Goal: Information Seeking & Learning: Learn about a topic

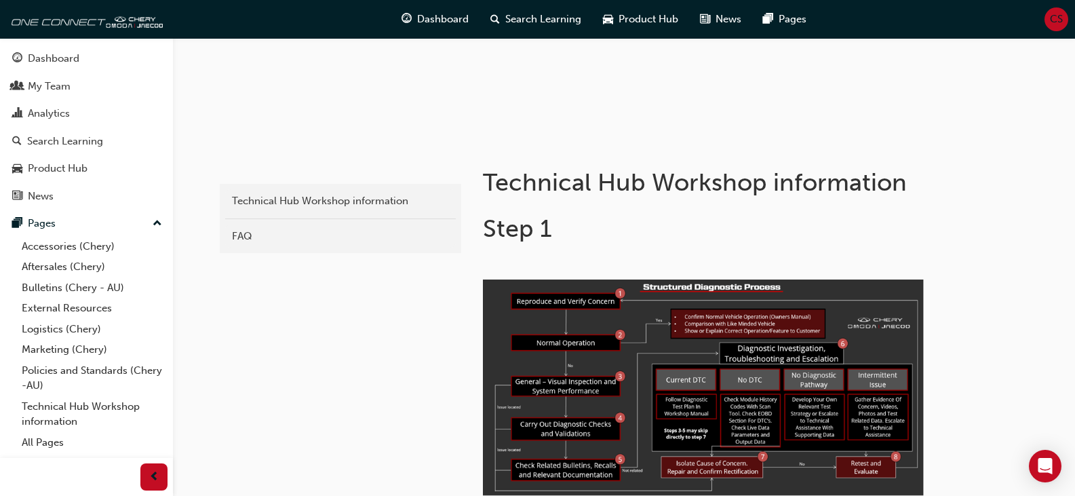
scroll to position [271, 0]
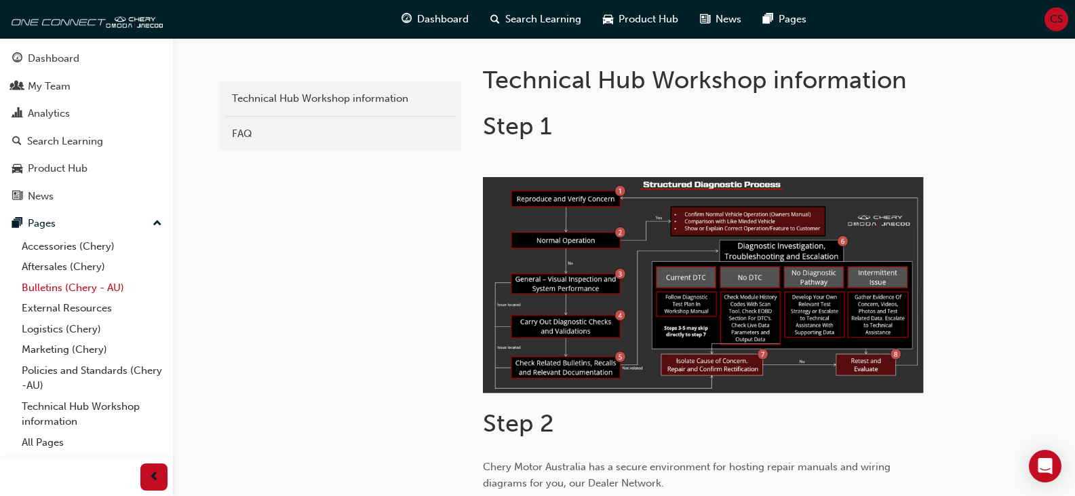
click at [79, 288] on link "Bulletins (Chery - AU)" at bounding box center [91, 287] width 151 height 21
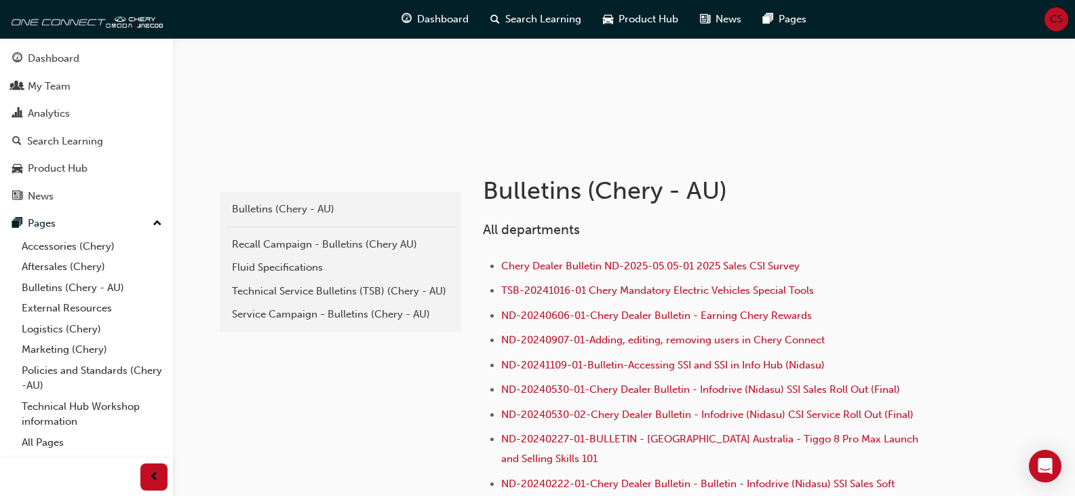
scroll to position [203, 0]
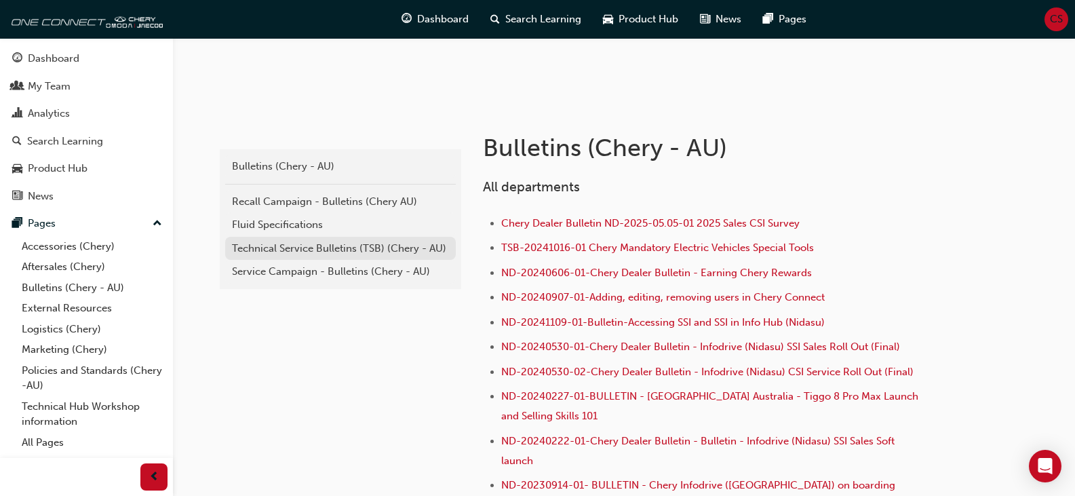
click at [298, 250] on div "Technical Service Bulletins (TSB) (Chery - AU)" at bounding box center [340, 249] width 217 height 16
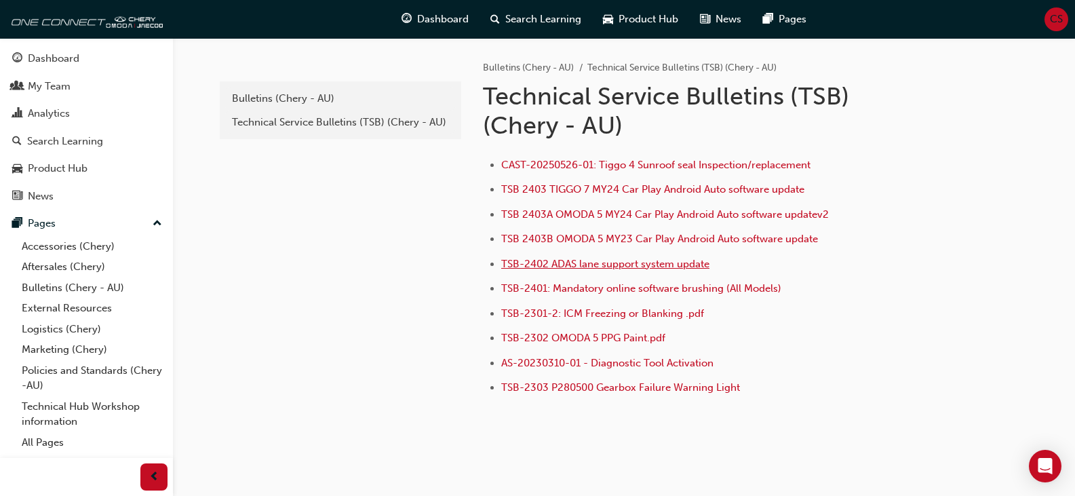
click at [508, 259] on span "TSB-2402 ADAS lane support system update" at bounding box center [605, 264] width 208 height 12
click at [603, 288] on span "TSB-2401: Mandatory online software brushing (All Models)" at bounding box center [641, 288] width 280 height 12
click at [319, 128] on div "Technical Service Bulletins (TSB) (Chery - AU)" at bounding box center [340, 123] width 217 height 16
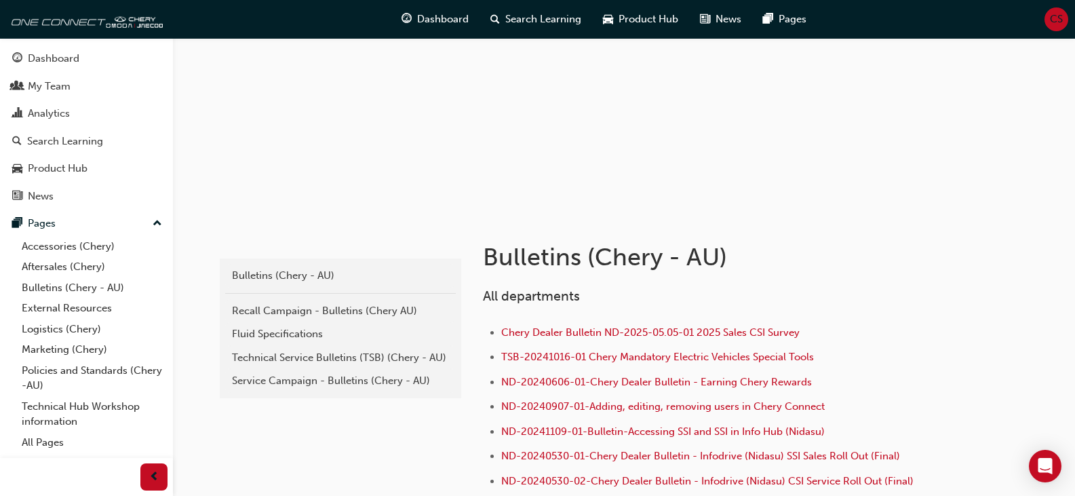
scroll to position [136, 0]
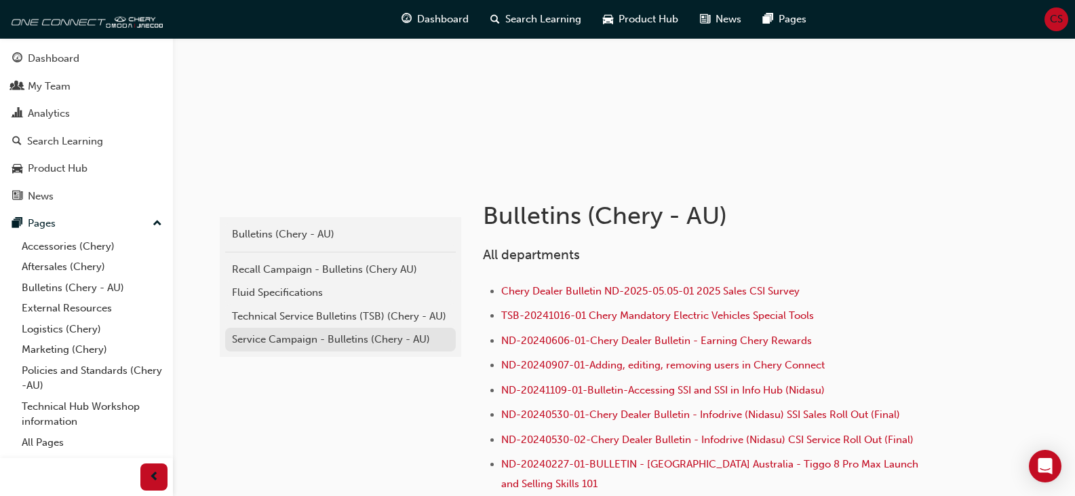
click at [364, 336] on div "Service Campaign - Bulletins (Chery - AU)" at bounding box center [340, 340] width 217 height 16
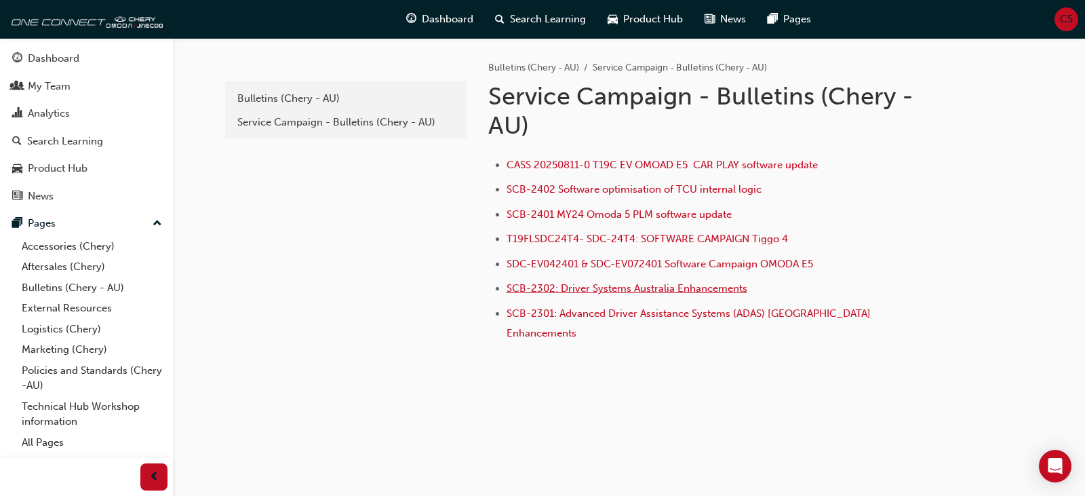
click at [557, 290] on span "SCB-2302: Driver Systems Australia Enhancements" at bounding box center [627, 288] width 241 height 12
click at [94, 283] on link "Bulletins (Chery - AU)" at bounding box center [91, 287] width 151 height 21
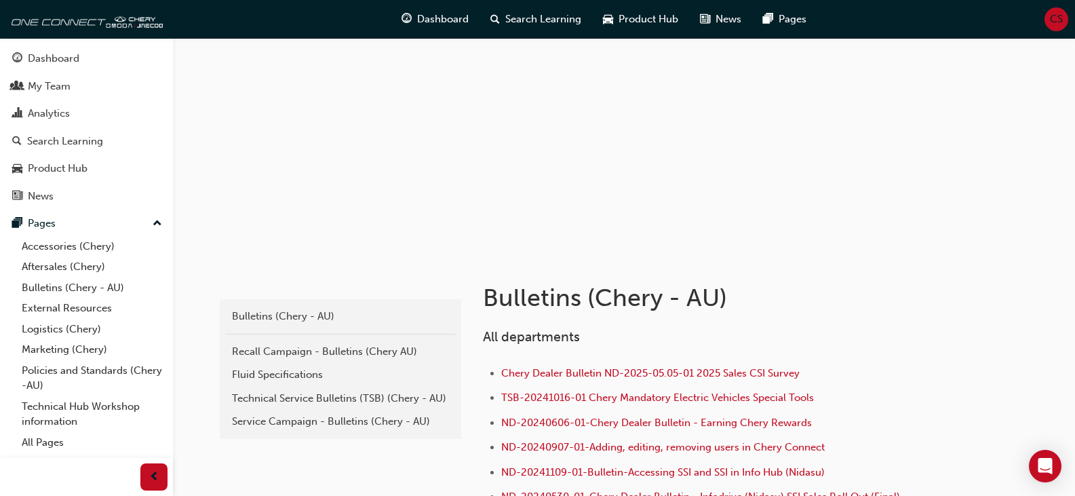
scroll to position [136, 0]
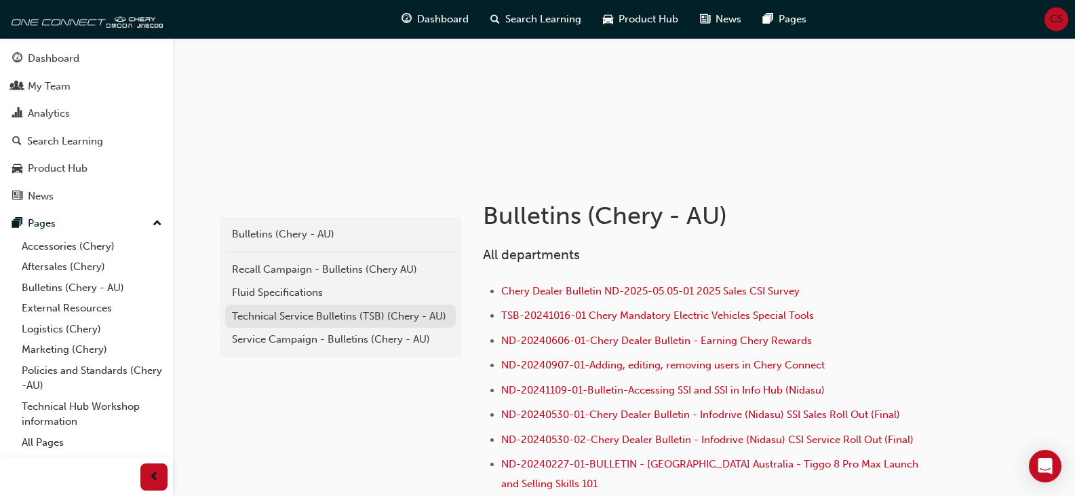
click at [359, 319] on div "Technical Service Bulletins (TSB) (Chery - AU)" at bounding box center [340, 317] width 217 height 16
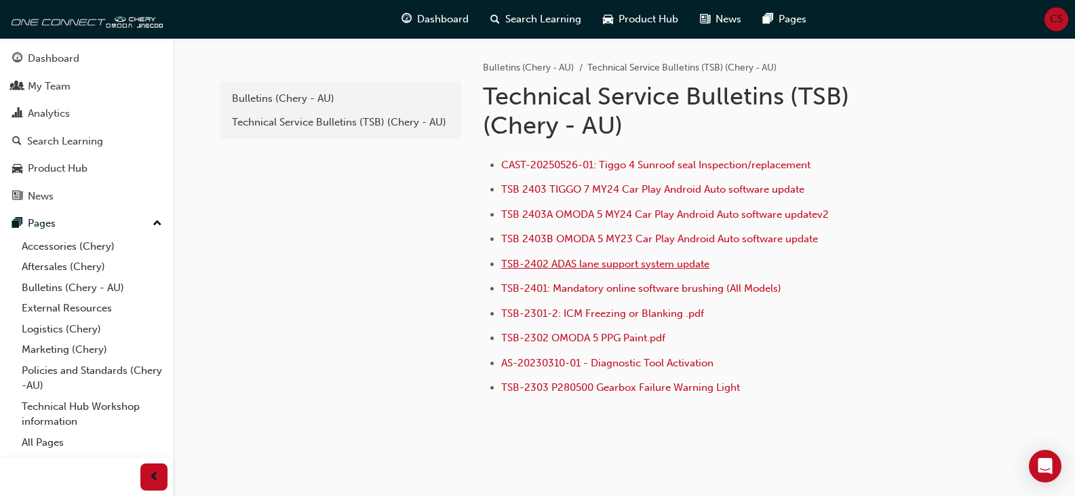
click at [533, 265] on span "TSB-2402 ADAS lane support system update" at bounding box center [605, 264] width 208 height 12
